Goal: Information Seeking & Learning: Learn about a topic

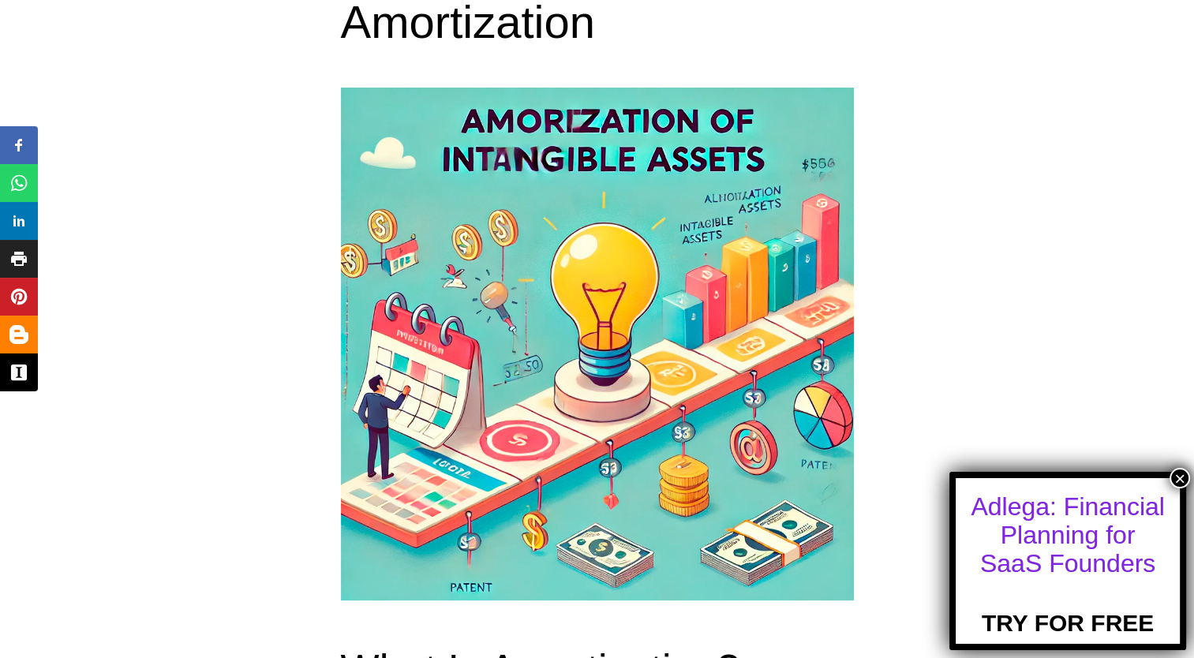
scroll to position [552, 0]
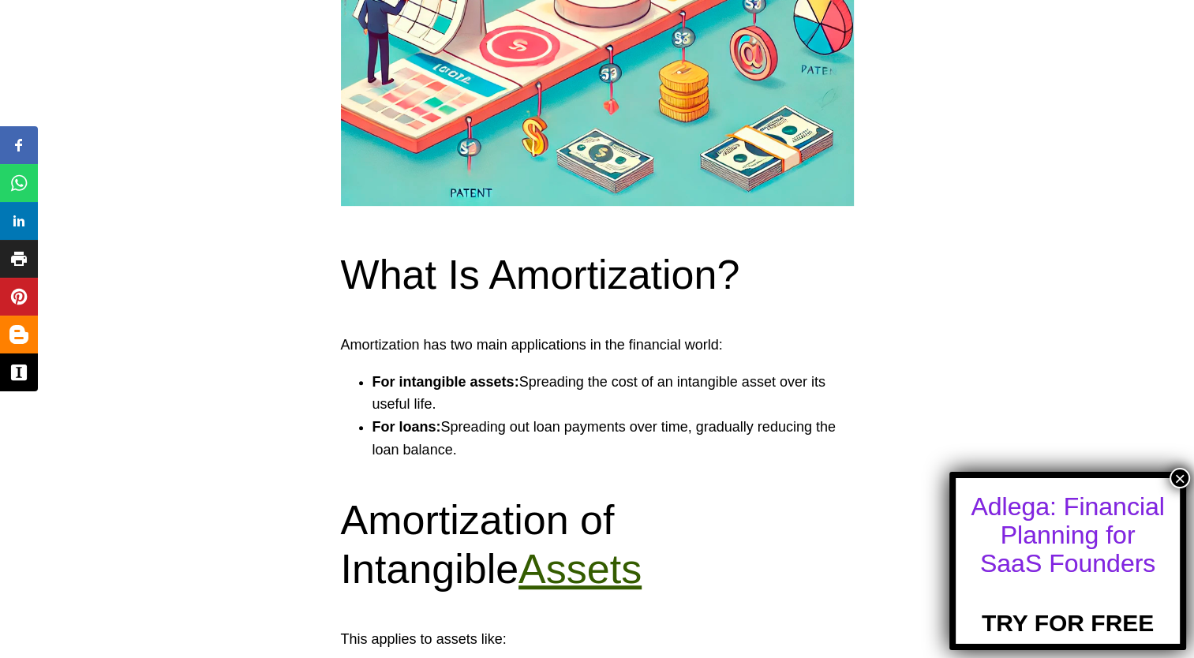
drag, startPoint x: 341, startPoint y: 341, endPoint x: 459, endPoint y: 453, distance: 163.0
click at [459, 453] on section "Amortization has two main applications in the financial world: For intangible a…" at bounding box center [597, 398] width 513 height 128
copy section "Amortization has two main applications in the financial world: For intangible a…"
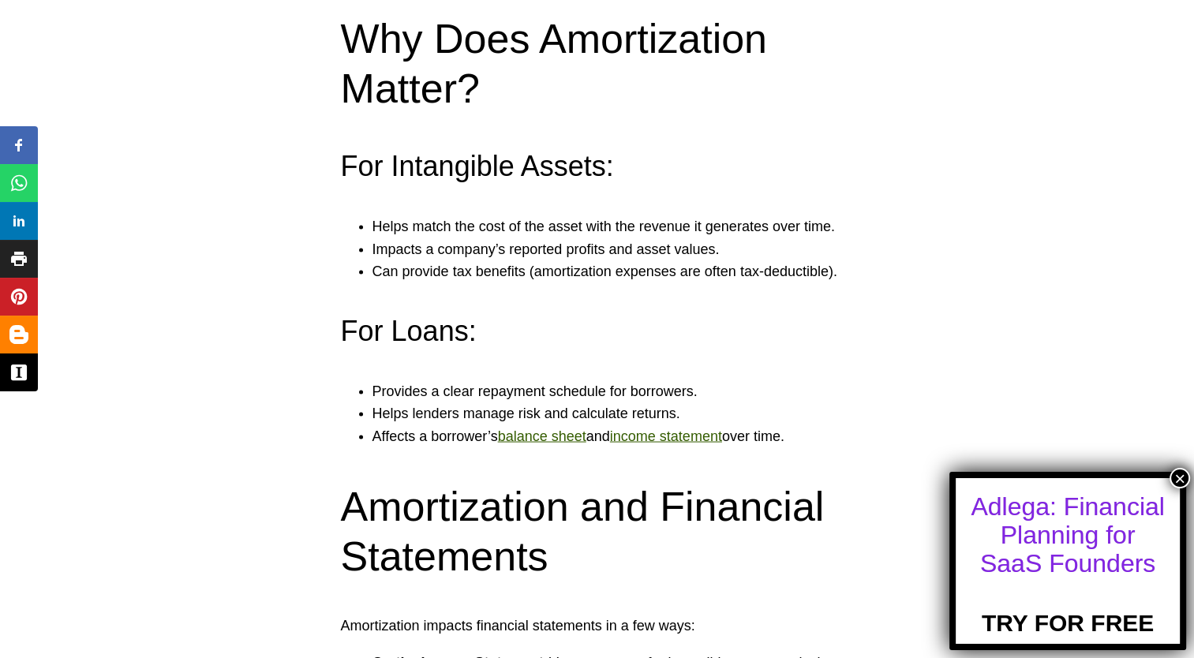
scroll to position [2920, 0]
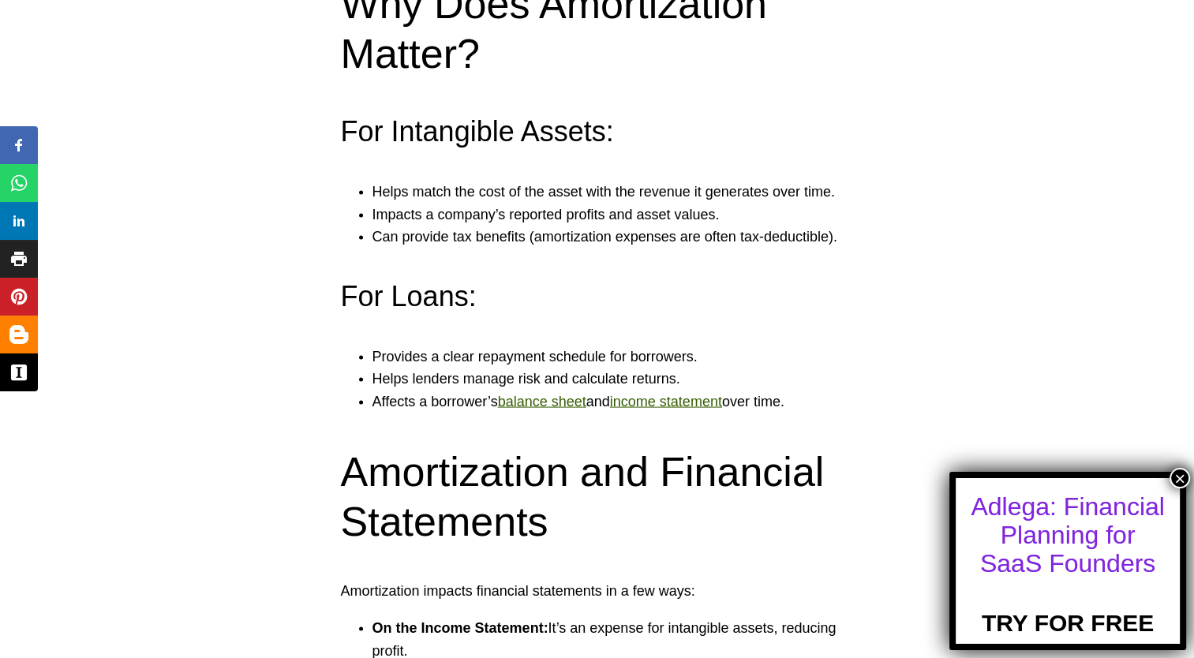
drag, startPoint x: 341, startPoint y: 177, endPoint x: 822, endPoint y: 451, distance: 553.8
click at [822, 414] on section "Why Does Amortization Matter? For Intangible Assets: Helps match the cost of th…" at bounding box center [597, 196] width 513 height 434
copy section "For Intangible Assets: Helps match the cost of the asset with the revenue it ge…"
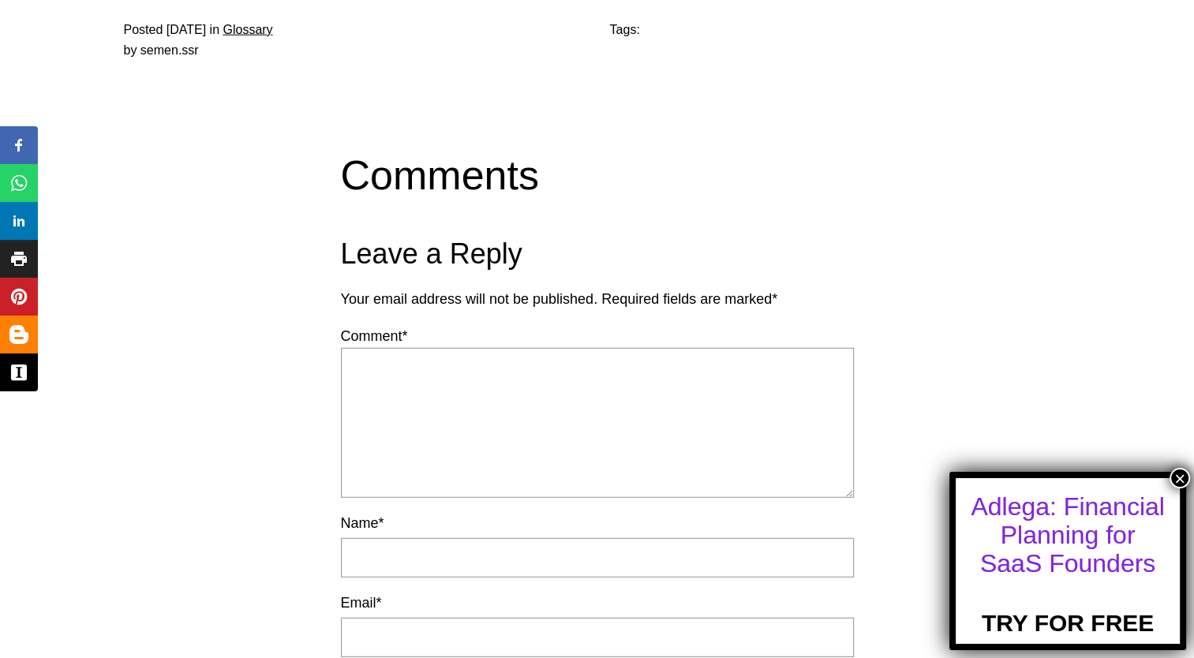
scroll to position [4261, 0]
